Goal: Information Seeking & Learning: Learn about a topic

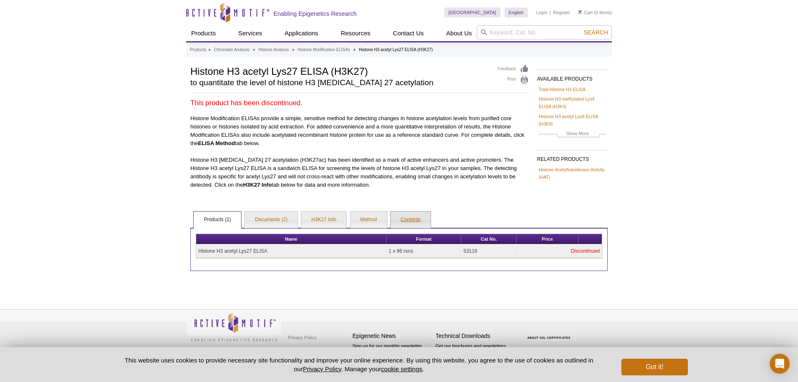
click at [405, 224] on link "Contents" at bounding box center [411, 220] width 40 height 17
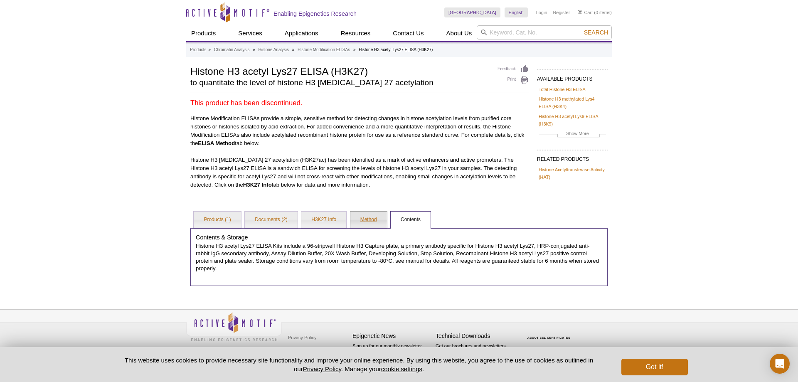
click at [373, 224] on link "Method" at bounding box center [369, 220] width 37 height 17
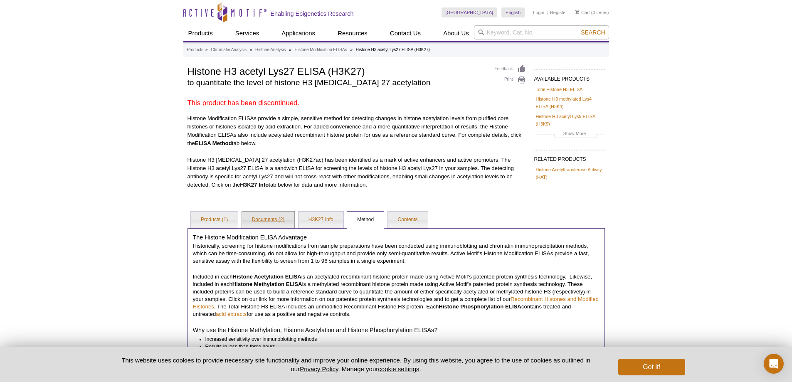
click at [267, 225] on link "Documents (2)" at bounding box center [268, 220] width 53 height 17
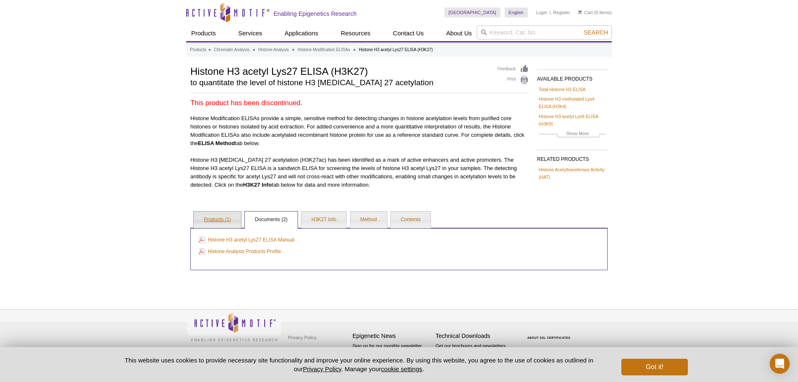
click at [213, 225] on link "Products (1)" at bounding box center [217, 220] width 47 height 17
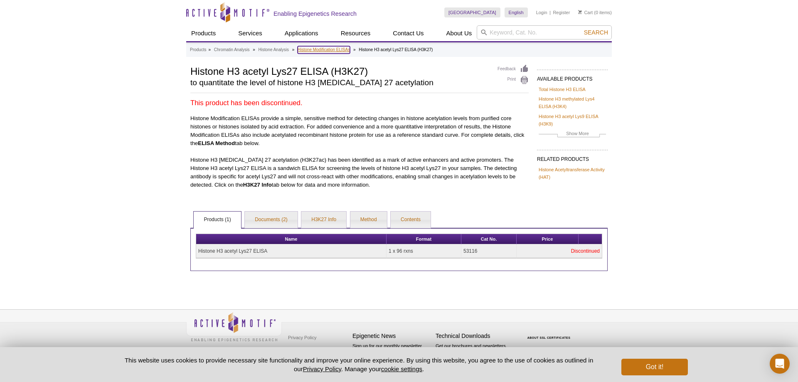
click at [337, 51] on link "Histone Modification ELISAs" at bounding box center [324, 49] width 52 height 7
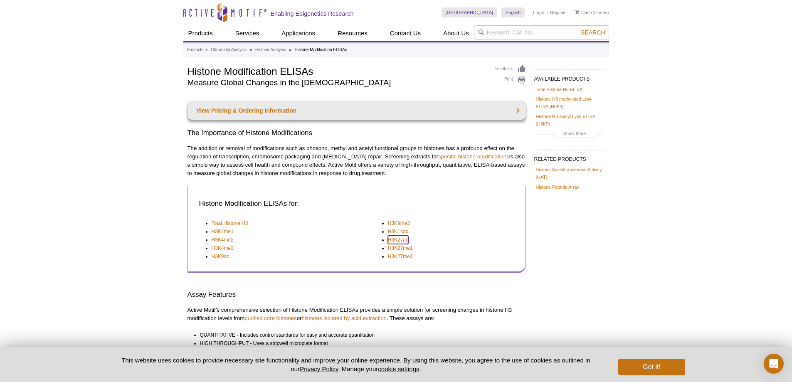
click at [397, 240] on link "H3K27ac" at bounding box center [398, 240] width 20 height 8
